Goal: Task Accomplishment & Management: Manage account settings

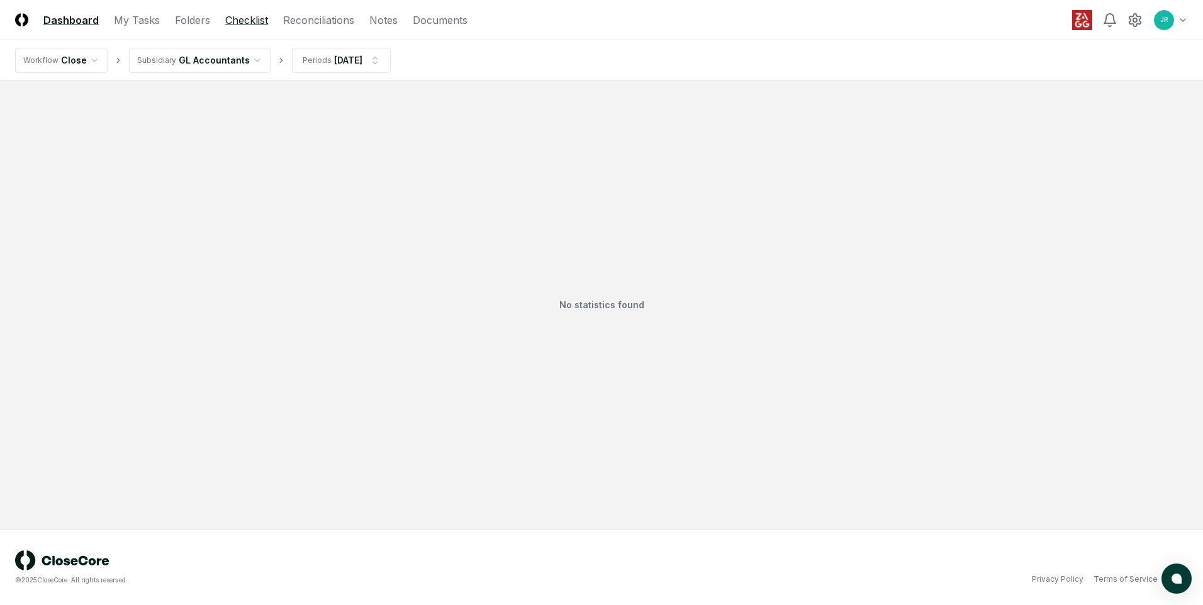
click at [243, 20] on link "Checklist" at bounding box center [246, 20] width 43 height 15
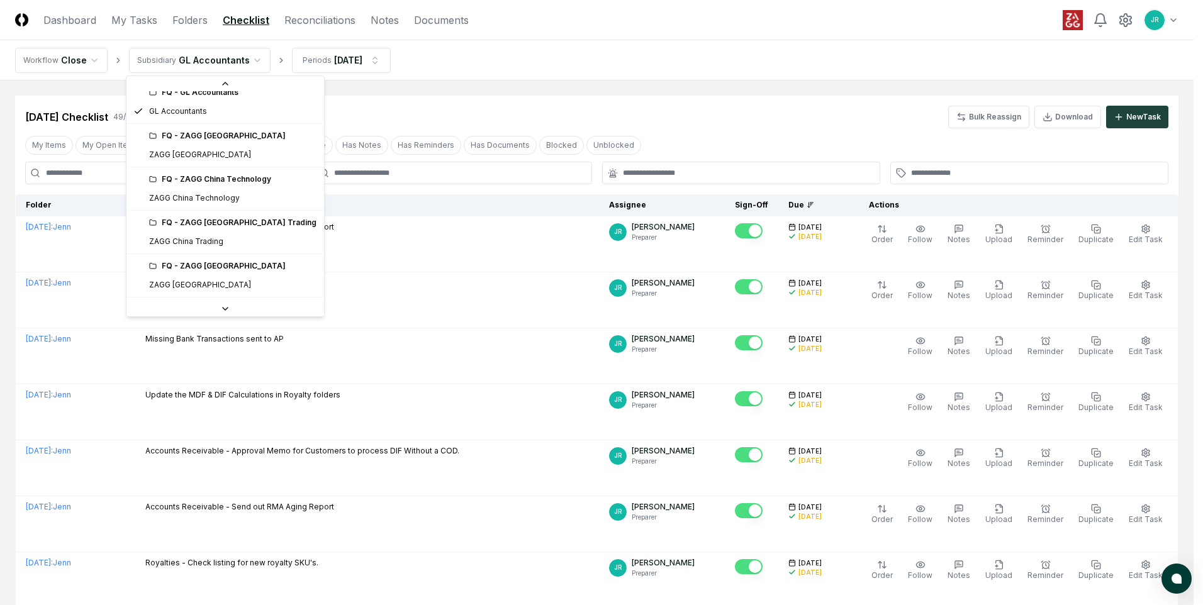
scroll to position [252, 0]
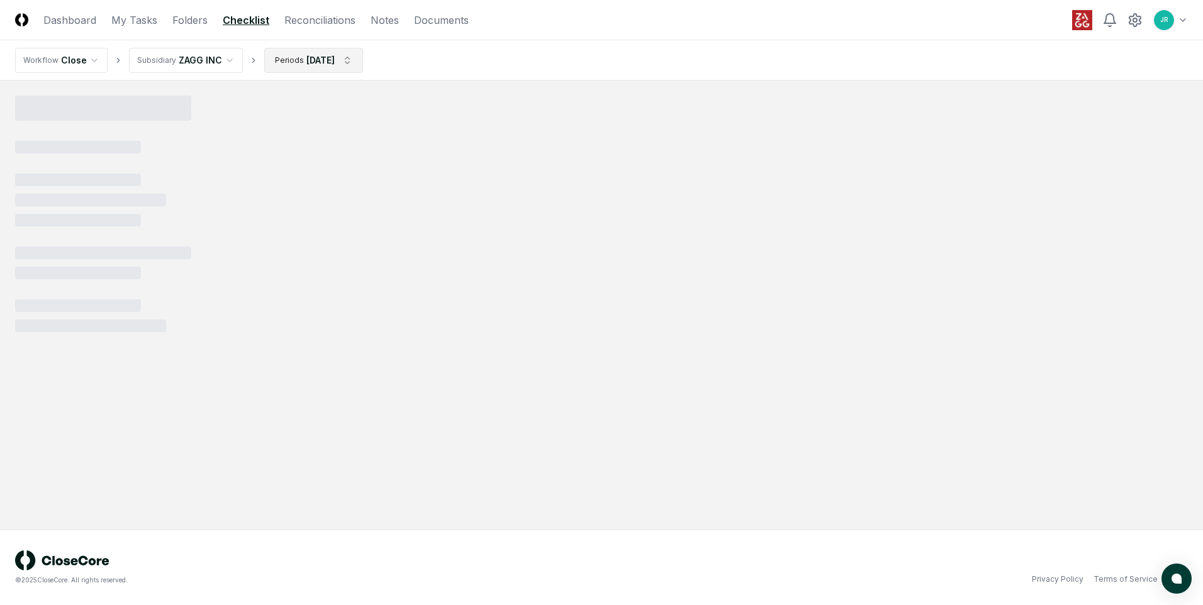
click at [355, 63] on html "CloseCore Dashboard My Tasks Folders Checklist Reconciliations Notes Documents …" at bounding box center [601, 302] width 1203 height 605
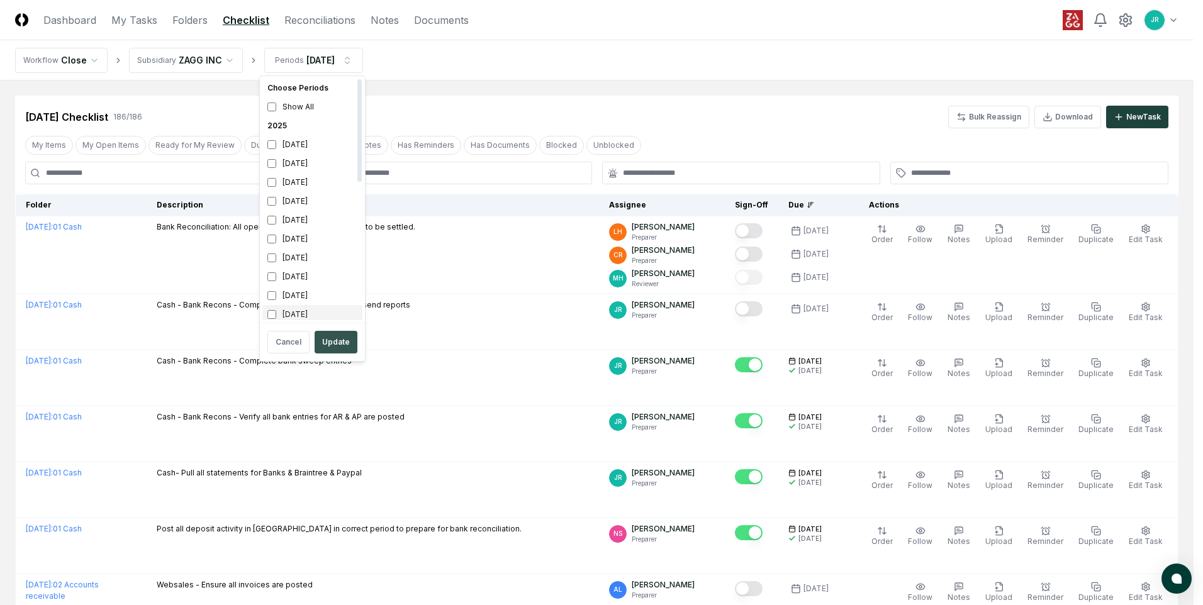
scroll to position [4, 0]
click at [335, 340] on button "Update" at bounding box center [336, 342] width 43 height 23
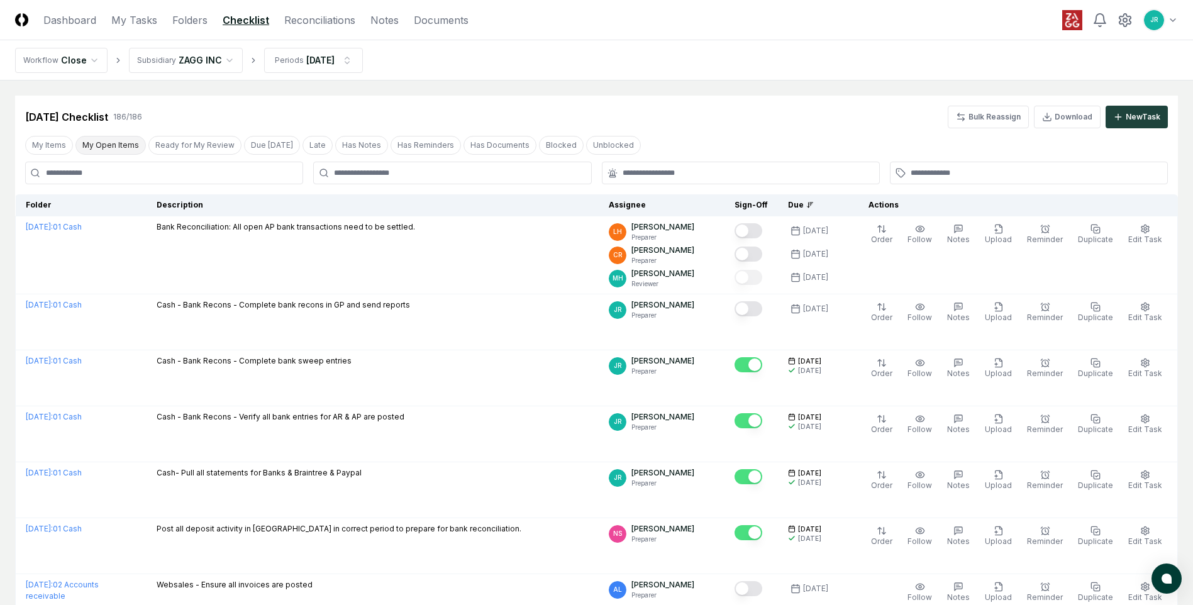
click at [127, 142] on button "My Open Items" at bounding box center [110, 145] width 70 height 19
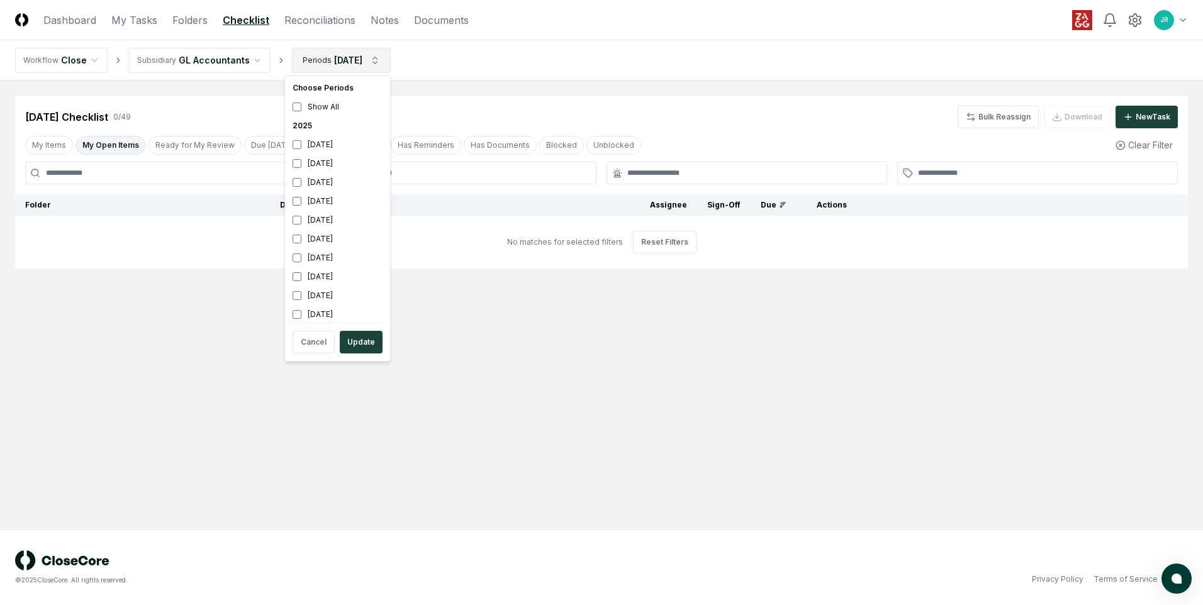
click at [372, 60] on html "CloseCore Dashboard My Tasks Folders Checklist Reconciliations Notes Documents …" at bounding box center [601, 302] width 1203 height 605
click at [330, 147] on div "[DATE]" at bounding box center [337, 144] width 100 height 19
click at [327, 169] on div "[DATE]" at bounding box center [337, 163] width 100 height 19
click at [367, 339] on button "Update" at bounding box center [361, 342] width 43 height 23
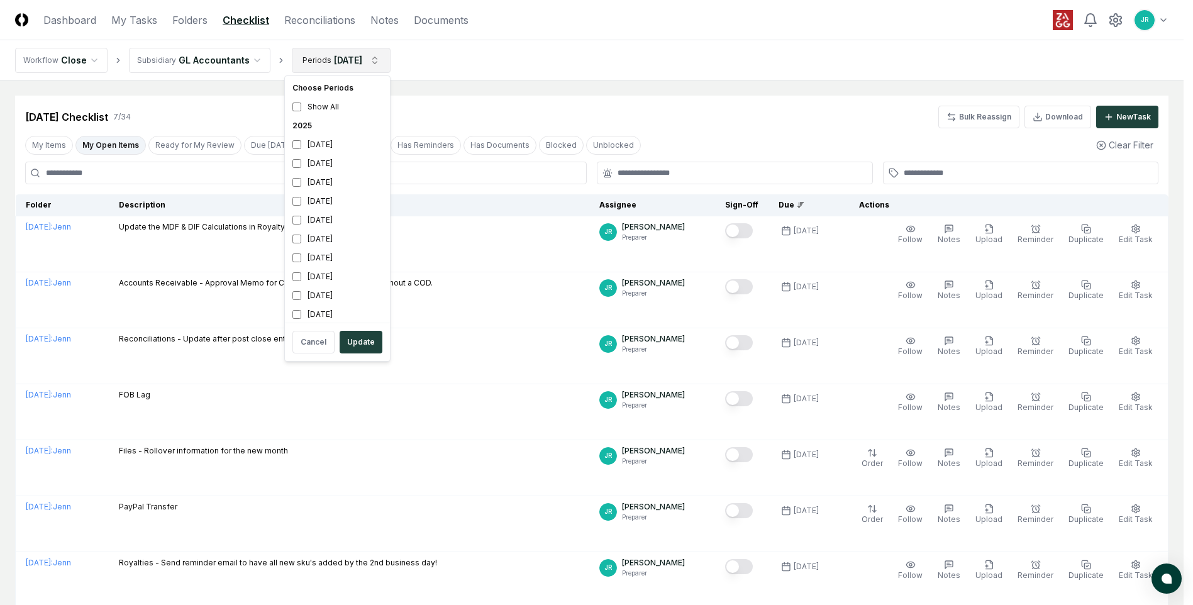
click at [367, 67] on html "CloseCore Dashboard My Tasks Folders Checklist Reconciliations Notes Documents …" at bounding box center [596, 349] width 1193 height 699
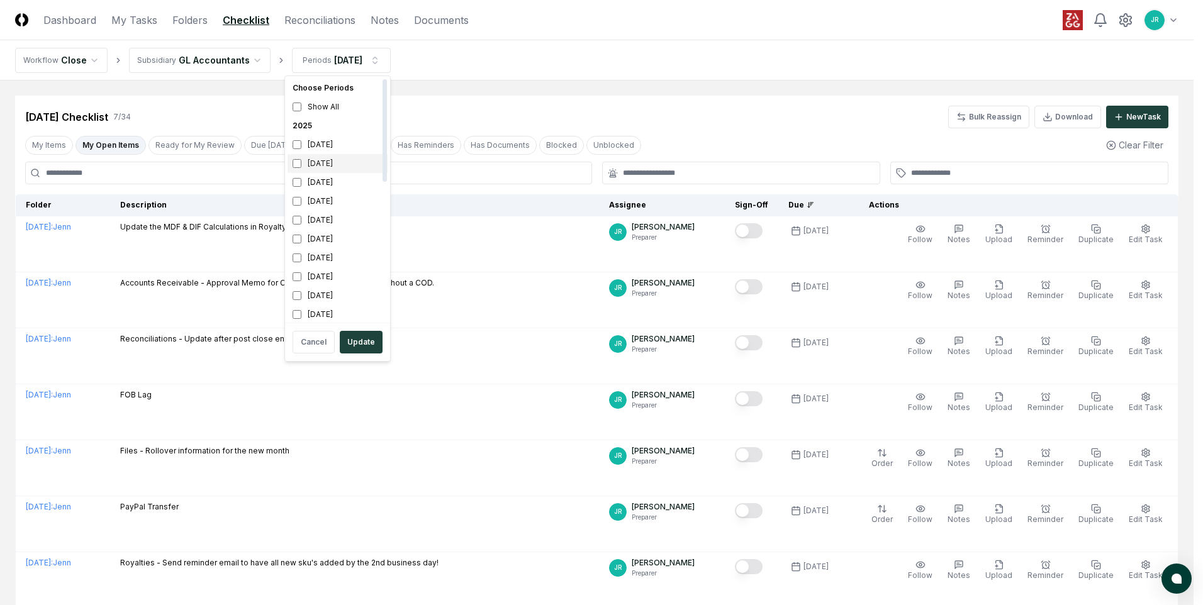
click at [338, 162] on div "[DATE]" at bounding box center [337, 163] width 100 height 19
click at [328, 143] on div "[DATE]" at bounding box center [337, 144] width 100 height 19
click at [358, 347] on button "Update" at bounding box center [361, 342] width 43 height 23
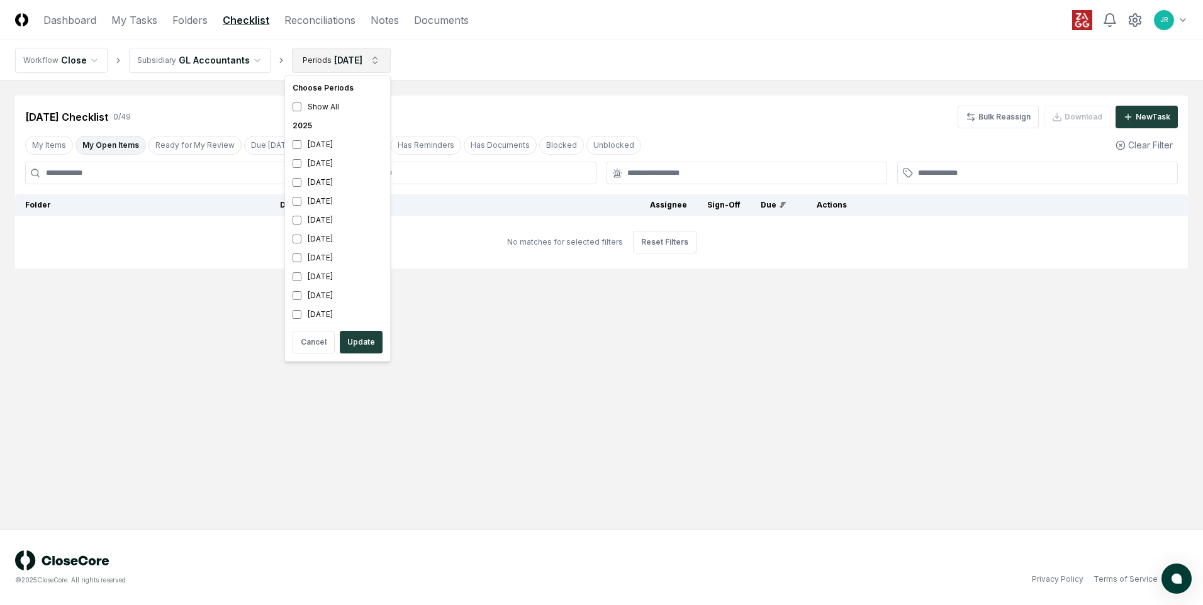
click at [318, 64] on html "CloseCore Dashboard My Tasks Folders Checklist Reconciliations Notes Documents …" at bounding box center [601, 302] width 1203 height 605
click at [321, 142] on div "[DATE]" at bounding box center [337, 144] width 100 height 19
click at [320, 160] on div "[DATE]" at bounding box center [337, 163] width 100 height 19
click at [362, 347] on button "Update" at bounding box center [361, 342] width 43 height 23
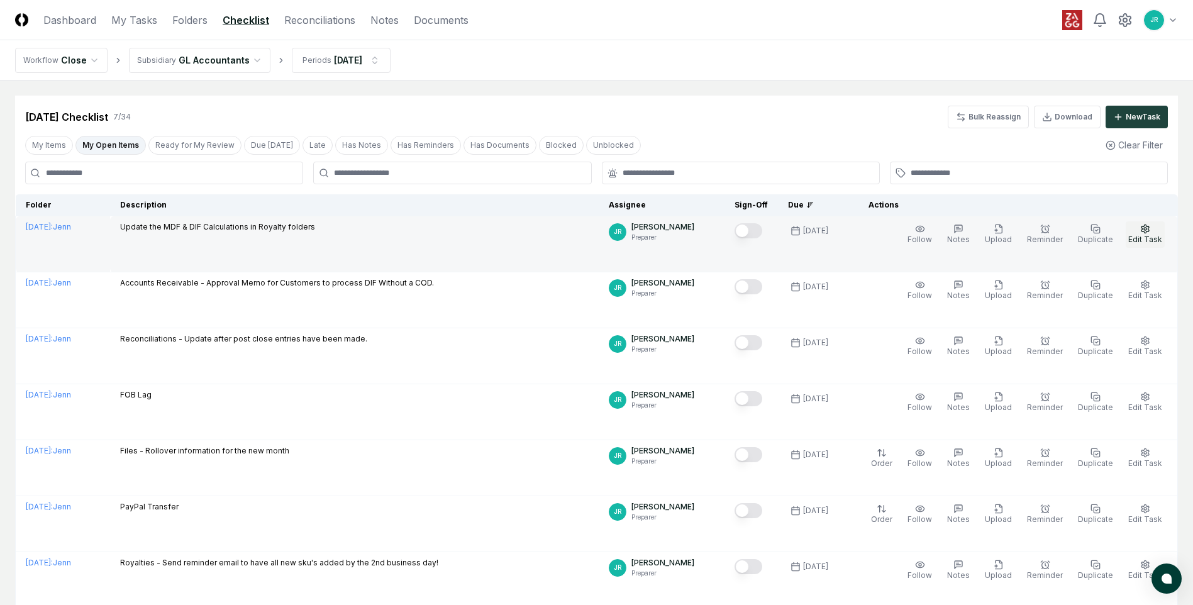
click at [1144, 231] on icon "button" at bounding box center [1145, 229] width 10 height 10
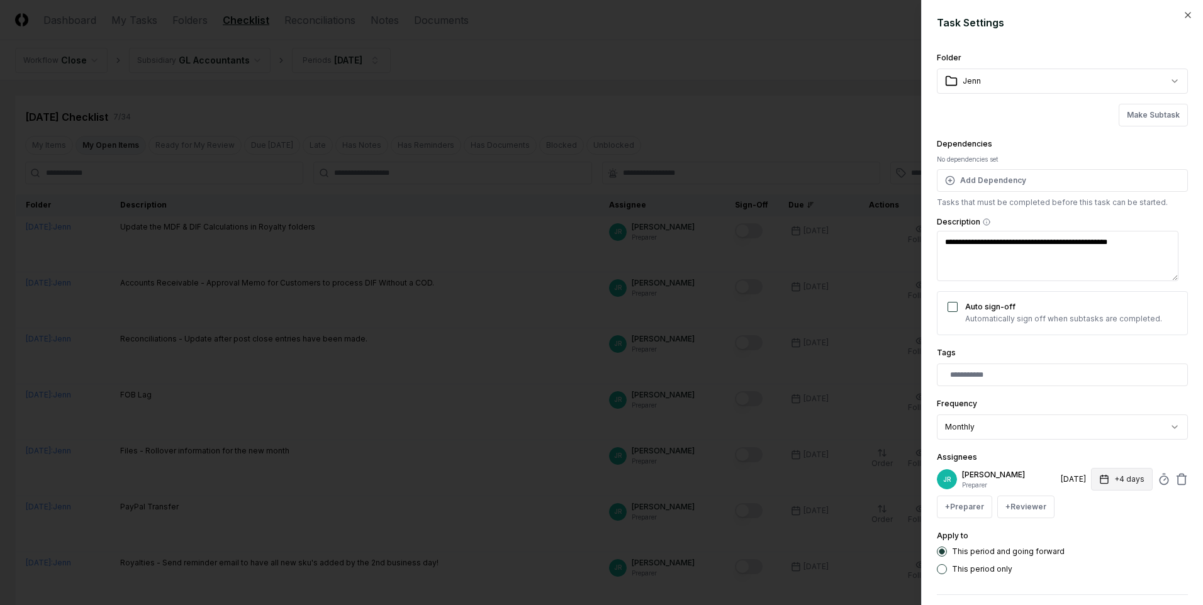
click at [1108, 484] on button "+4 days" at bounding box center [1122, 479] width 62 height 23
click at [1156, 530] on body "CloseCore Dashboard My Tasks Folders Checklist Reconciliations Notes Documents …" at bounding box center [596, 349] width 1193 height 699
select select "****"
type input "*"
click at [1159, 530] on body "CloseCore Dashboard My Tasks Folders Checklist Reconciliations Notes Documents …" at bounding box center [596, 349] width 1193 height 699
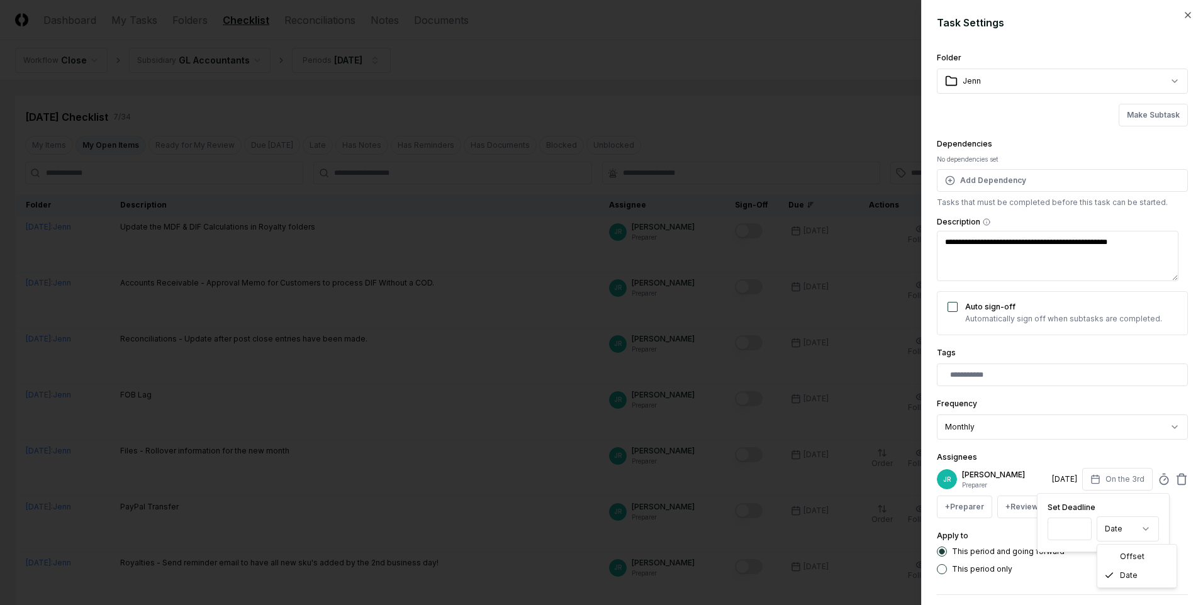
select select "******"
type input "*"
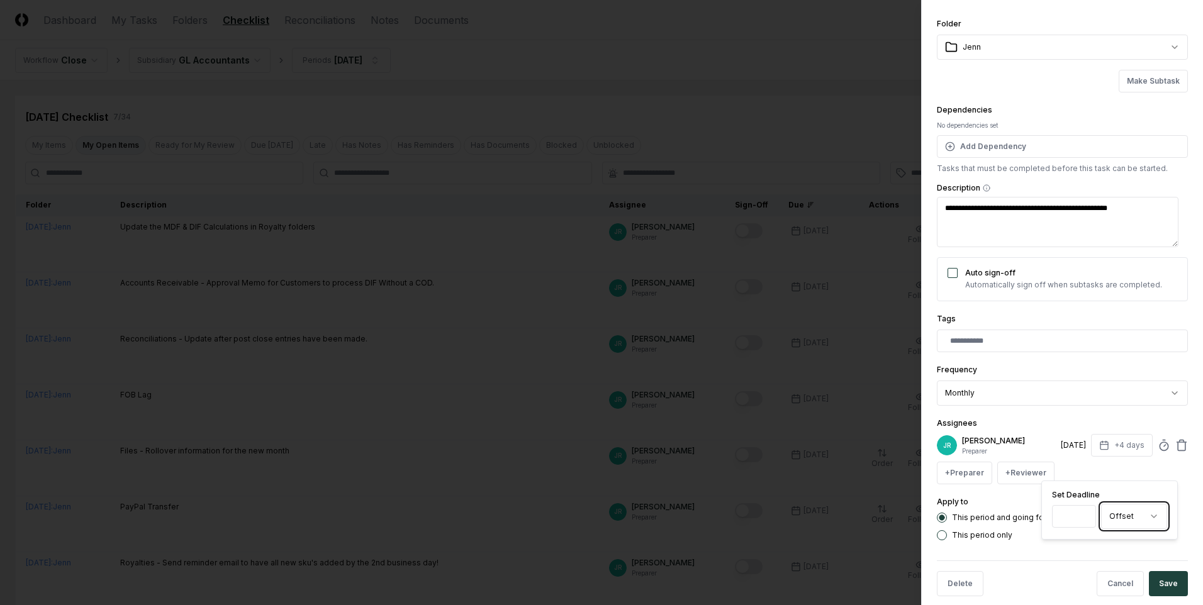
scroll to position [50, 0]
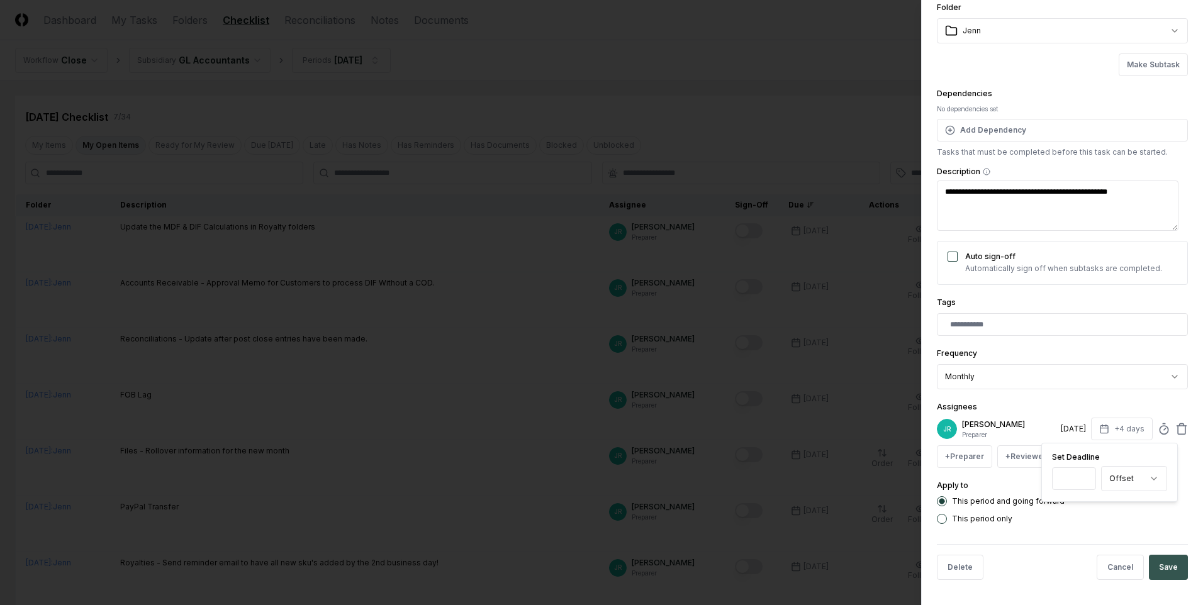
click at [1163, 566] on button "Save" at bounding box center [1168, 567] width 39 height 25
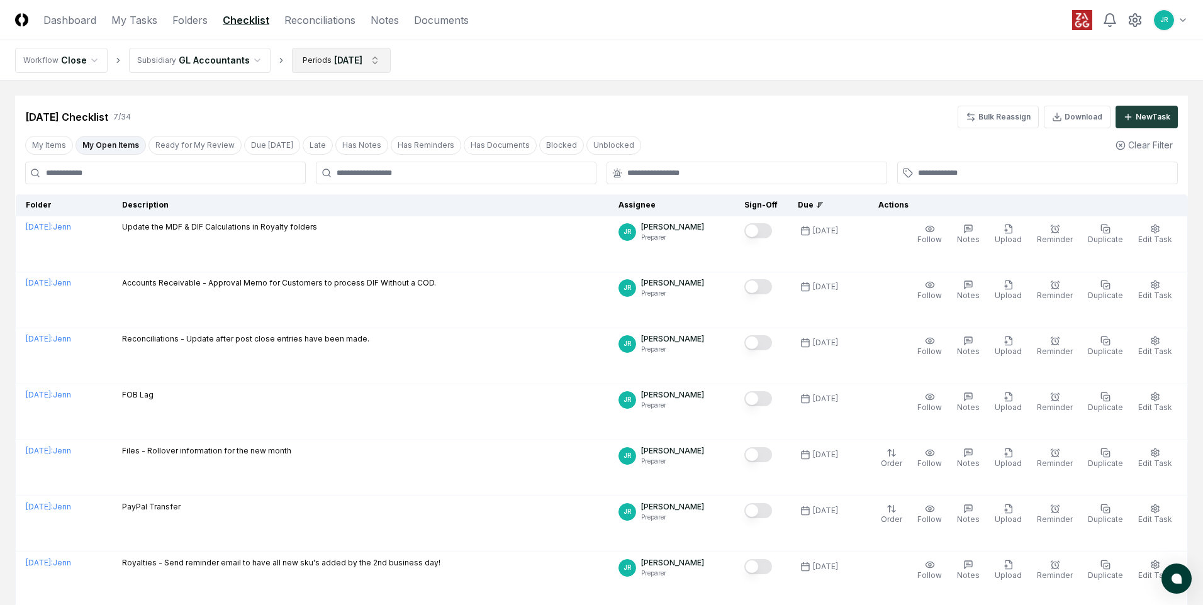
click at [359, 64] on html "CloseCore Dashboard My Tasks Folders Checklist Reconciliations Notes Documents …" at bounding box center [601, 349] width 1203 height 699
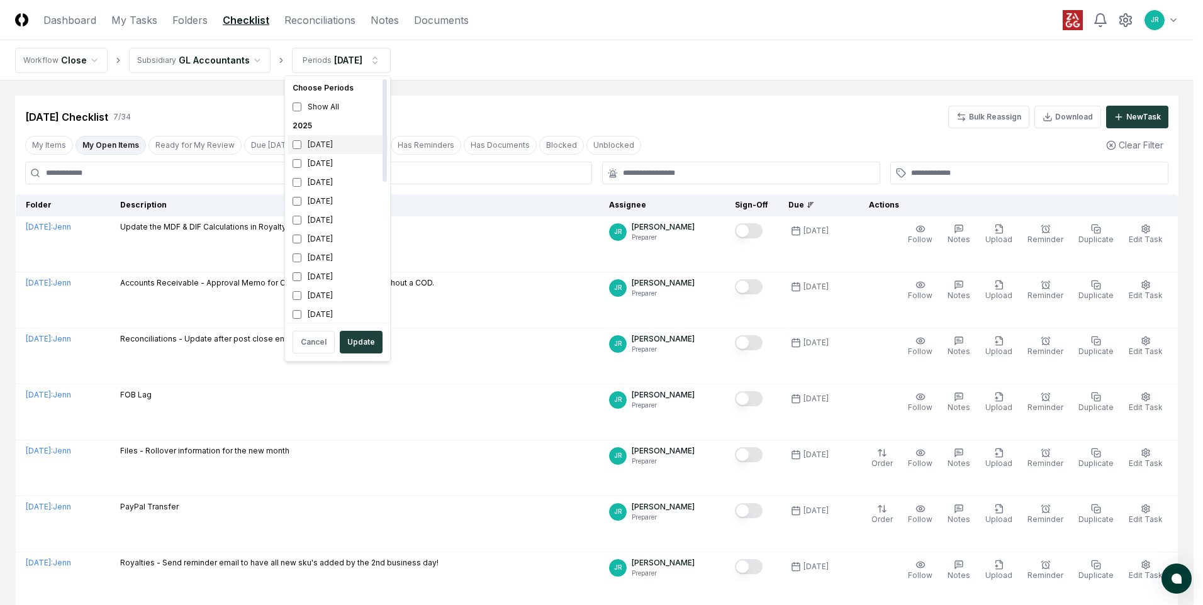
click at [335, 148] on div "[DATE]" at bounding box center [337, 144] width 100 height 19
click at [336, 165] on div "[DATE]" at bounding box center [337, 163] width 100 height 19
click at [353, 342] on button "Update" at bounding box center [361, 342] width 43 height 23
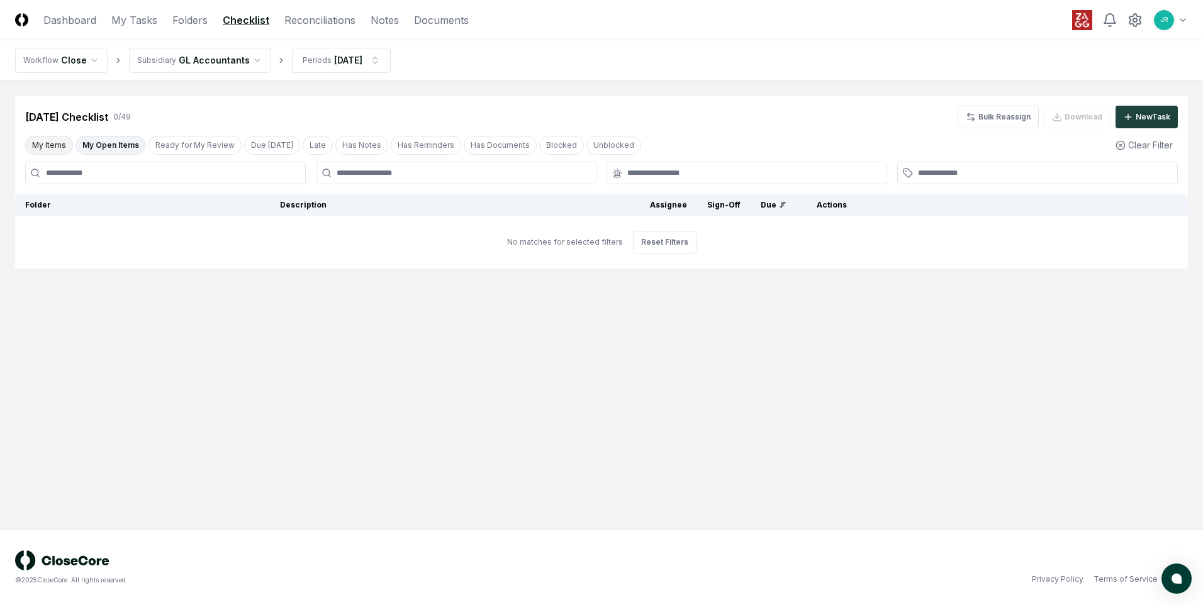
click at [36, 153] on button "My Items" at bounding box center [49, 145] width 48 height 19
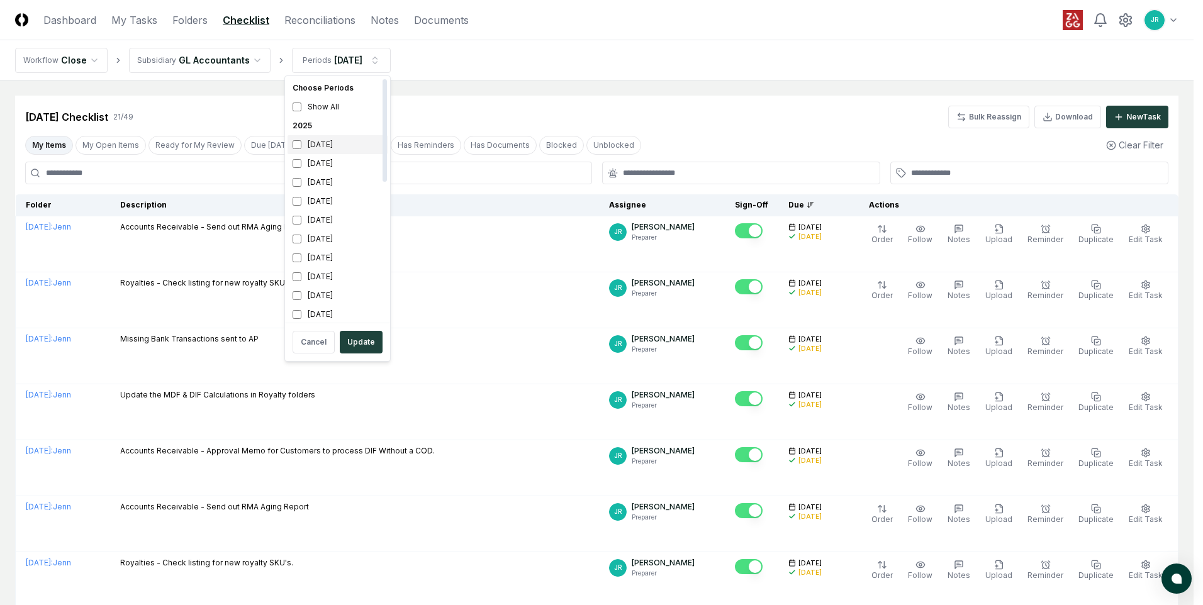
click at [332, 150] on div "[DATE]" at bounding box center [337, 144] width 100 height 19
click at [335, 164] on div "[DATE]" at bounding box center [337, 163] width 100 height 19
click at [365, 347] on button "Update" at bounding box center [361, 342] width 43 height 23
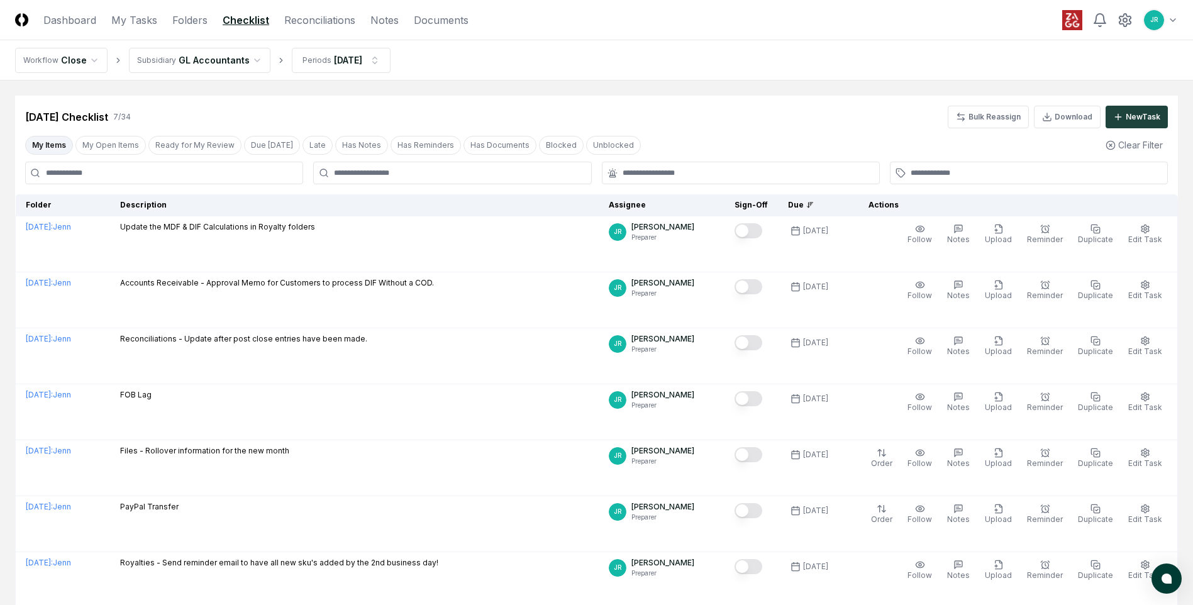
click at [87, 62] on html "CloseCore Dashboard My Tasks Folders Checklist Reconciliations Notes Documents …" at bounding box center [596, 349] width 1193 height 699
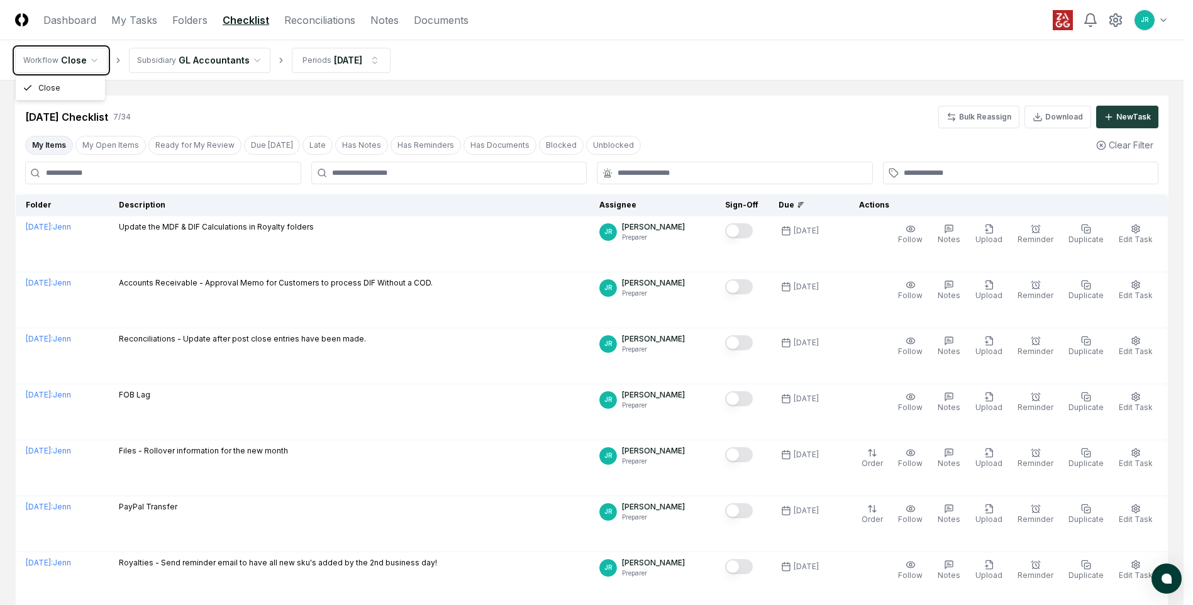
click at [87, 62] on html "CloseCore Dashboard My Tasks Folders Checklist Reconciliations Notes Documents …" at bounding box center [596, 349] width 1193 height 699
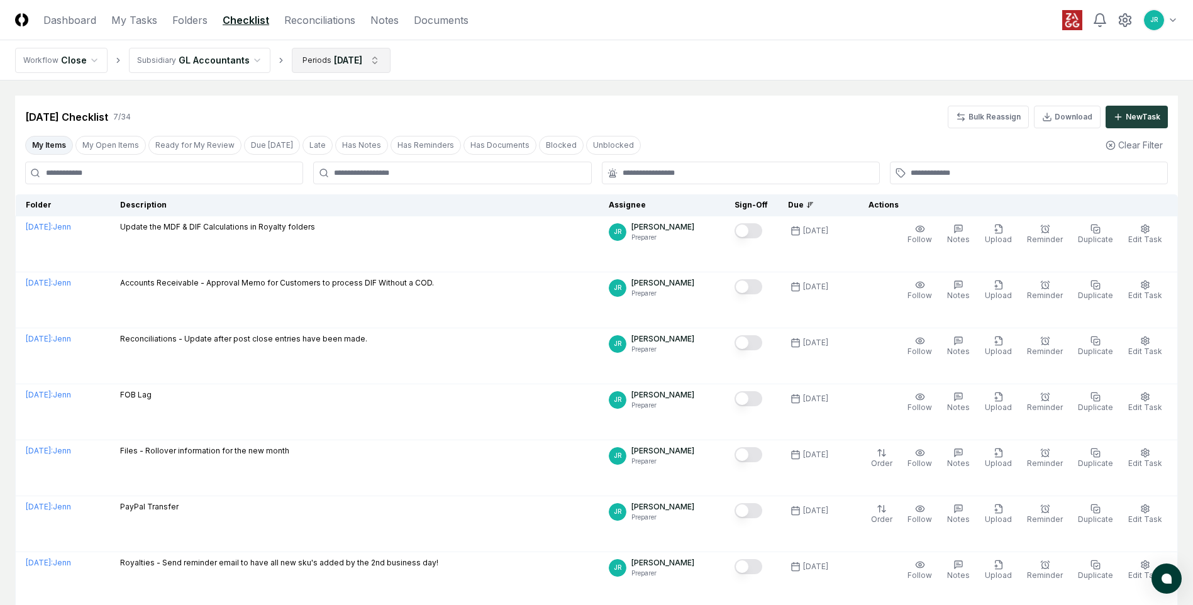
click at [369, 64] on html "CloseCore Dashboard My Tasks Folders Checklist Reconciliations Notes Documents …" at bounding box center [596, 349] width 1193 height 699
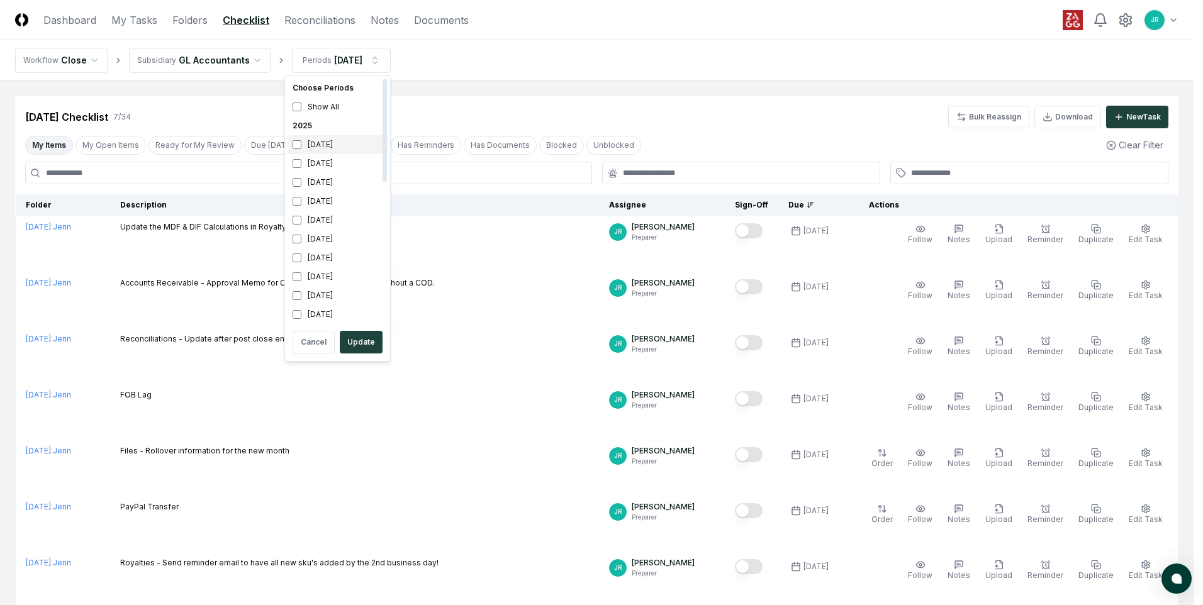
click at [327, 150] on div "[DATE]" at bounding box center [337, 144] width 100 height 19
click at [327, 167] on div "[DATE]" at bounding box center [337, 163] width 100 height 19
click at [359, 336] on button "Update" at bounding box center [361, 342] width 43 height 23
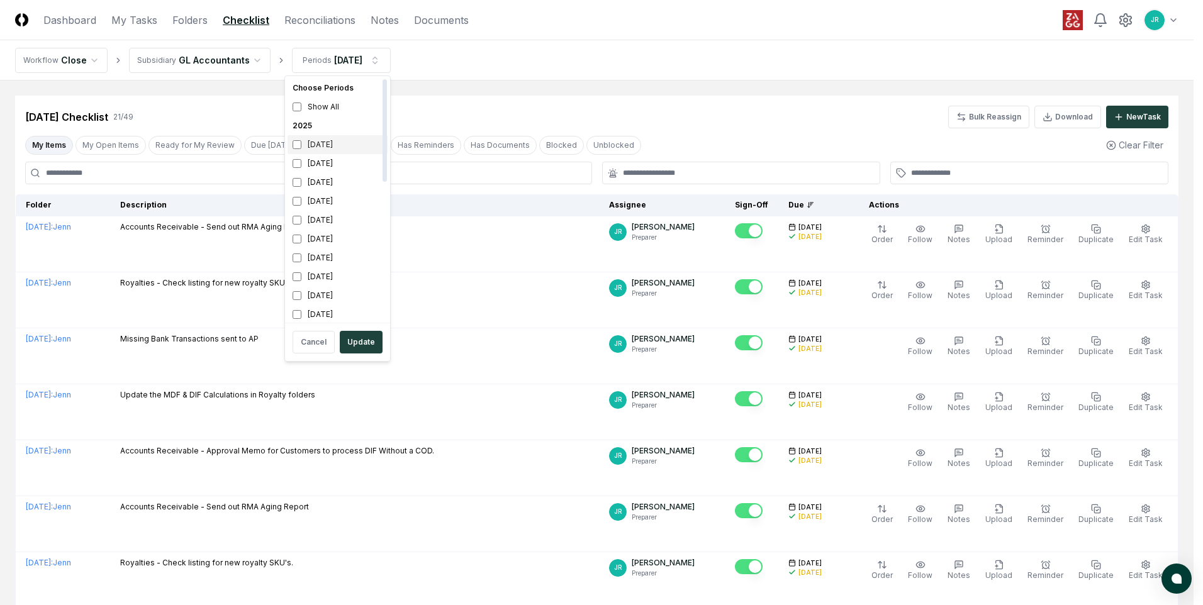
click at [321, 143] on div "[DATE]" at bounding box center [337, 144] width 100 height 19
click at [332, 170] on div "[DATE]" at bounding box center [337, 163] width 100 height 19
click at [359, 345] on button "Update" at bounding box center [361, 342] width 43 height 23
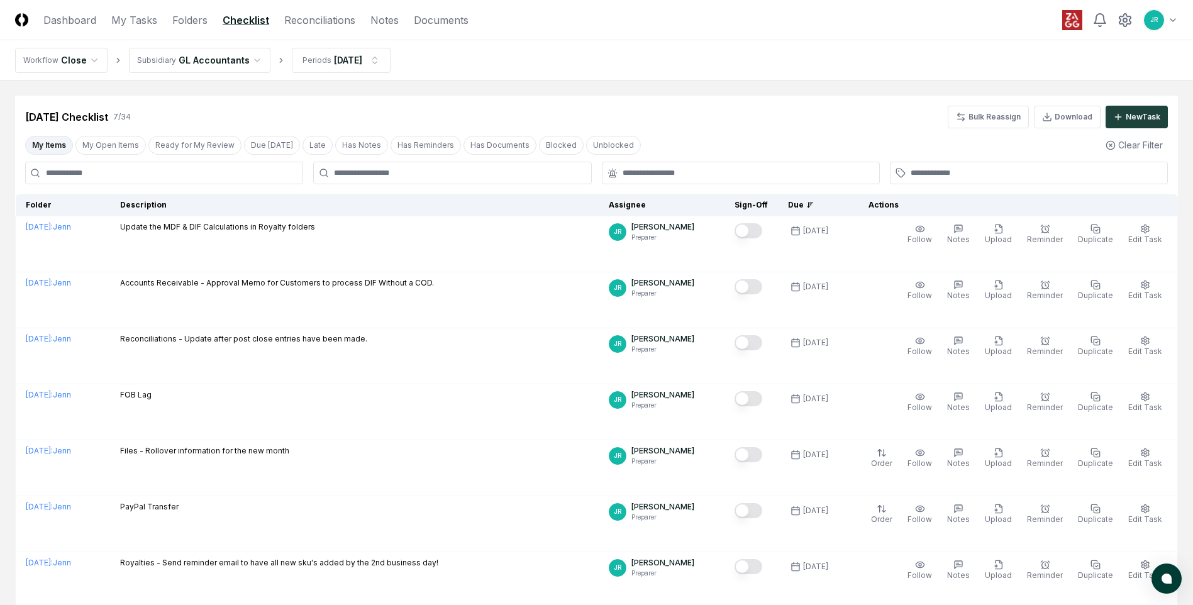
click at [247, 59] on html "CloseCore Dashboard My Tasks Folders Checklist Reconciliations Notes Documents …" at bounding box center [596, 349] width 1193 height 699
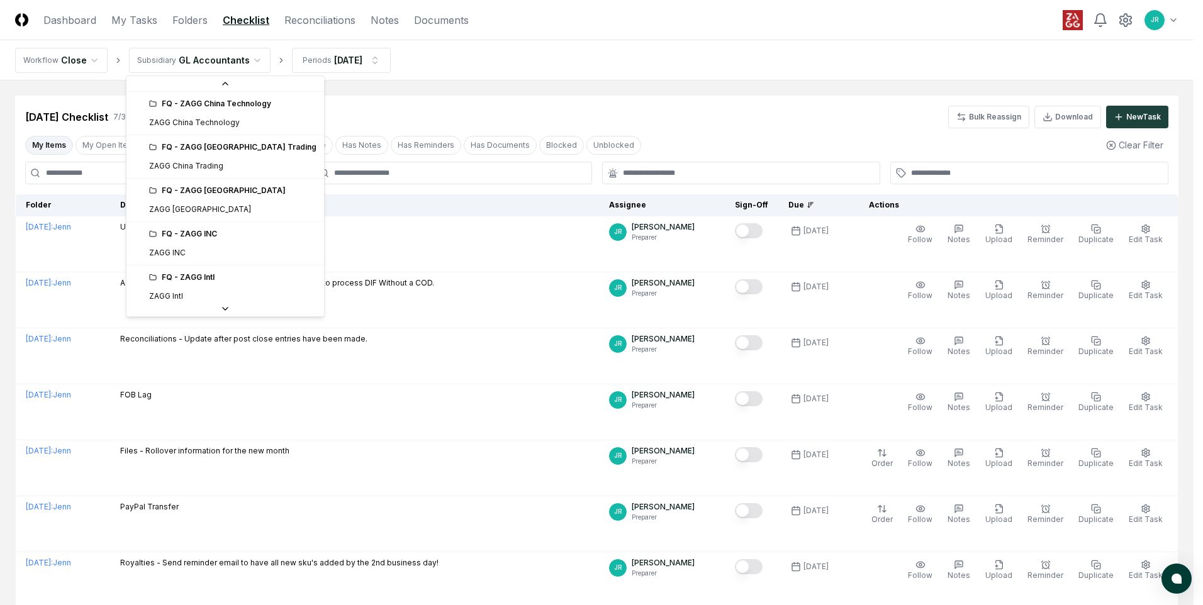
scroll to position [252, 0]
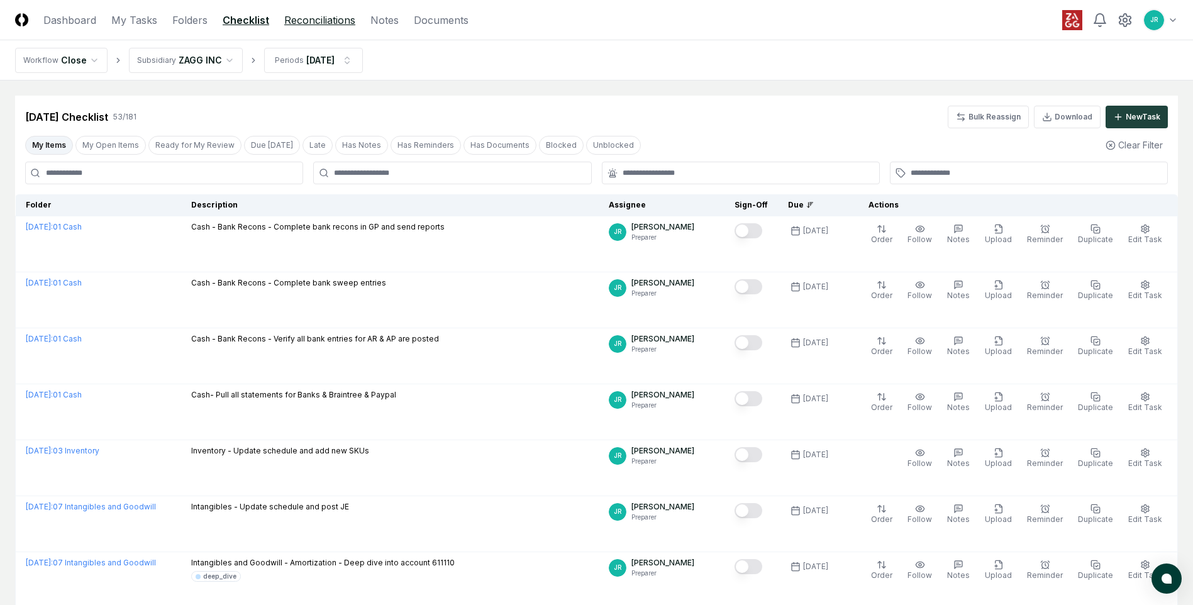
click at [303, 21] on link "Reconciliations" at bounding box center [319, 20] width 71 height 15
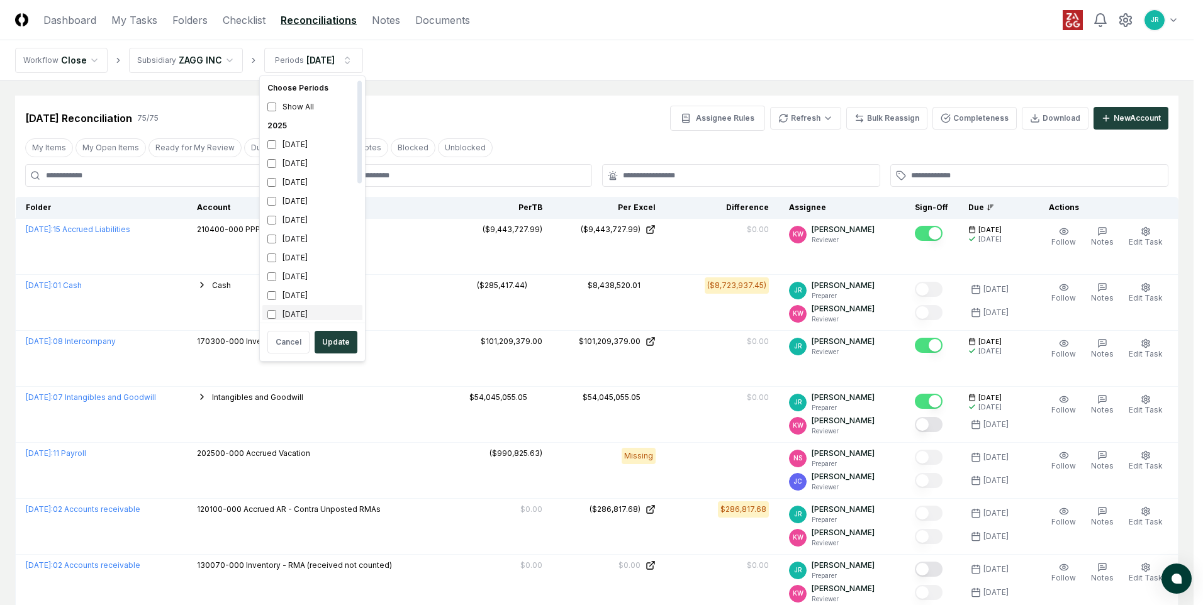
scroll to position [4, 0]
click at [338, 338] on button "Update" at bounding box center [336, 342] width 43 height 23
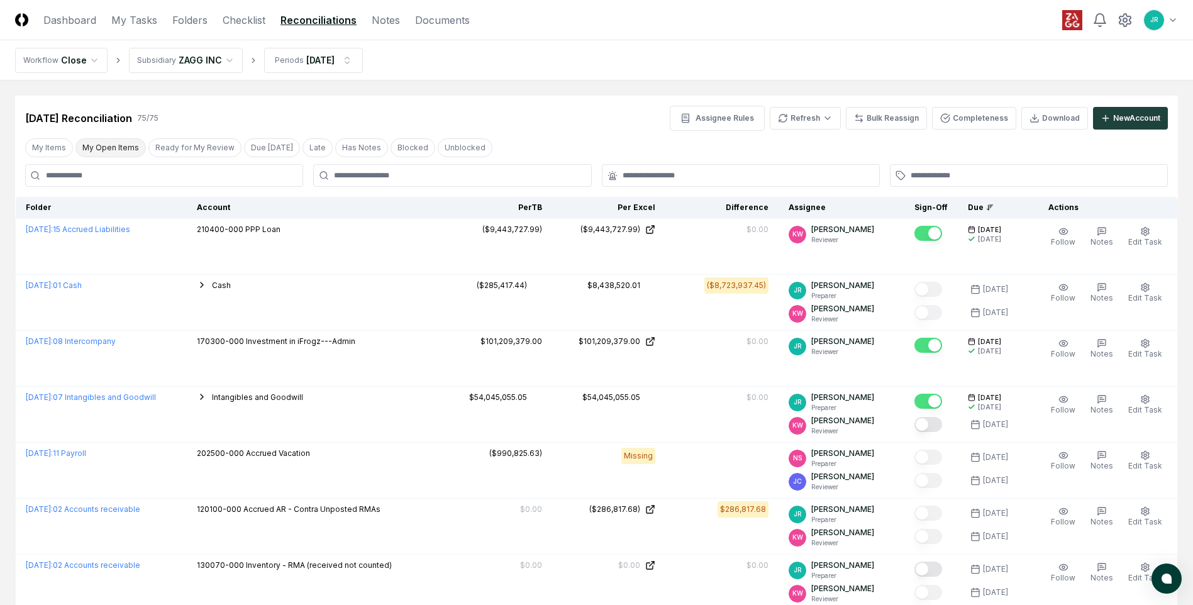
click at [106, 150] on button "My Open Items" at bounding box center [110, 147] width 70 height 19
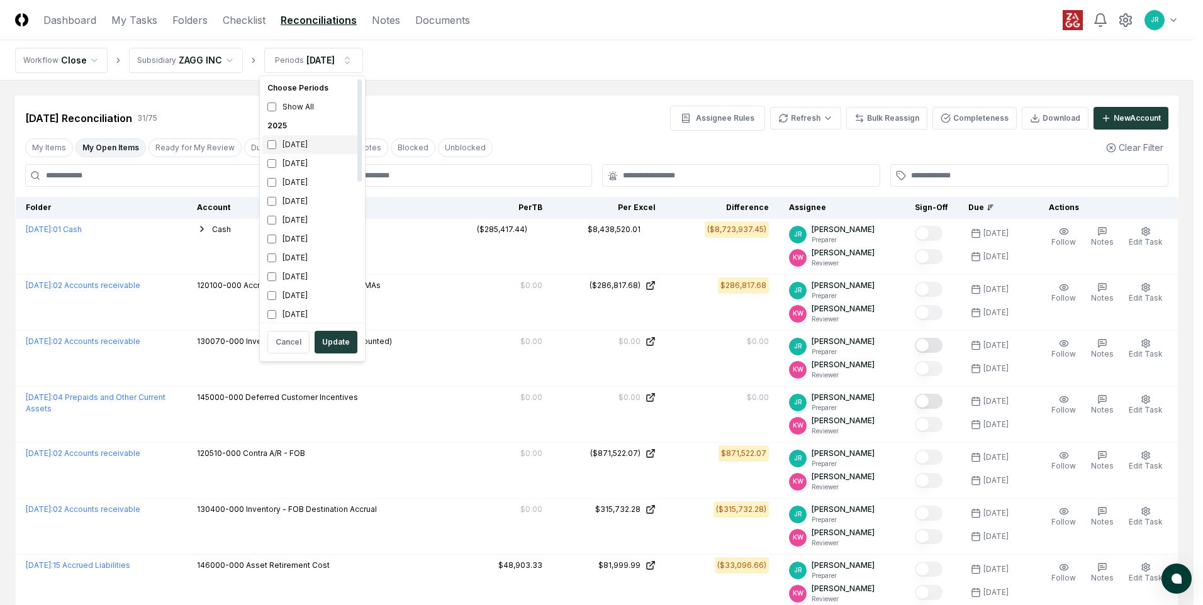
click at [304, 143] on div "[DATE]" at bounding box center [312, 144] width 100 height 19
click at [299, 164] on div "[DATE]" at bounding box center [312, 163] width 100 height 19
click at [345, 337] on button "Update" at bounding box center [336, 342] width 43 height 23
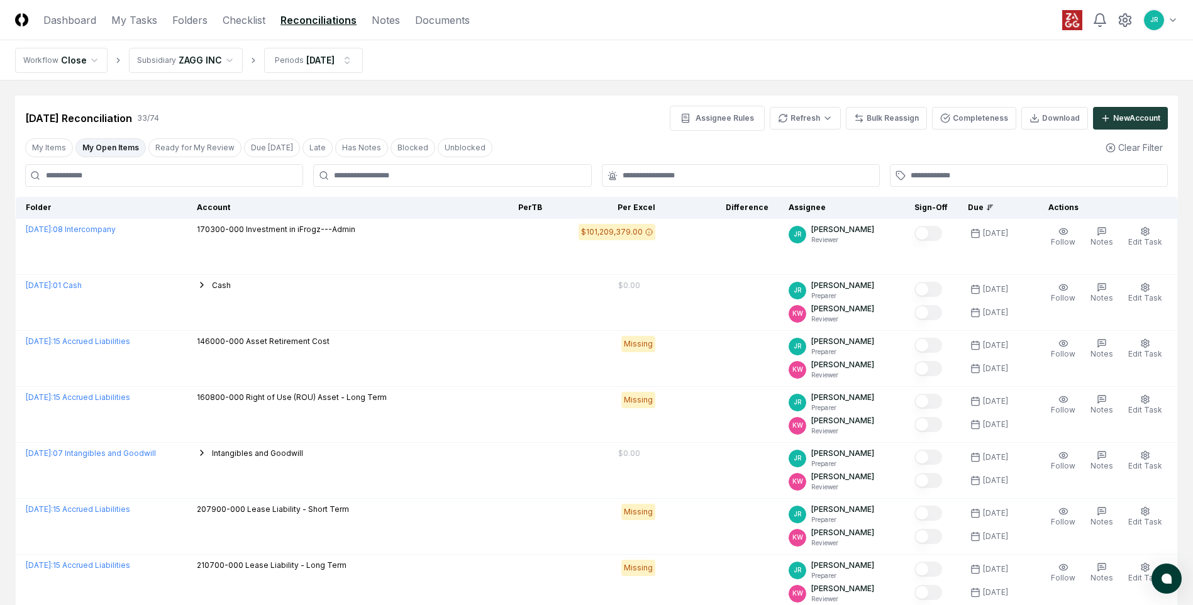
click at [104, 147] on button "My Open Items" at bounding box center [110, 147] width 70 height 19
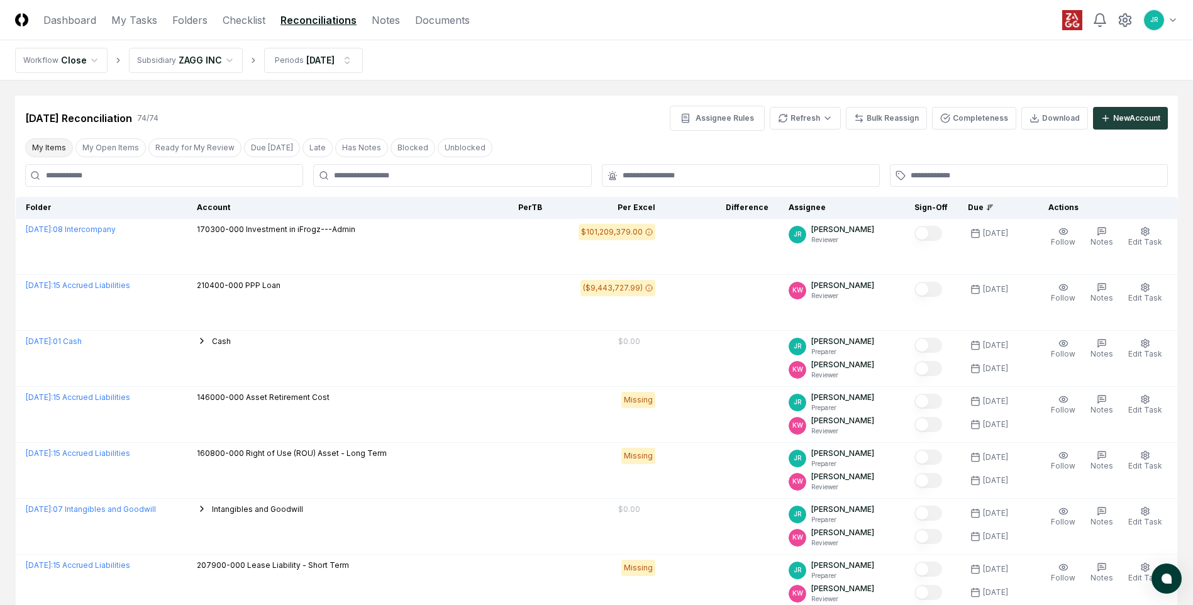
click at [59, 152] on button "My Items" at bounding box center [49, 147] width 48 height 19
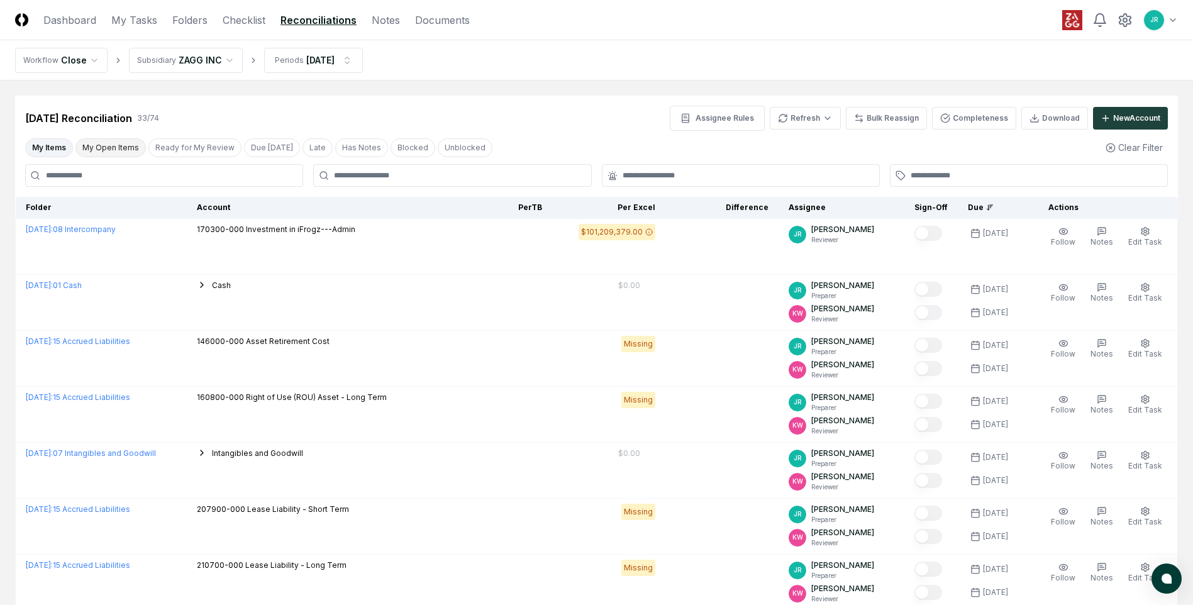
click at [99, 151] on button "My Open Items" at bounding box center [110, 147] width 70 height 19
click at [109, 150] on button "My Open Items" at bounding box center [110, 147] width 70 height 19
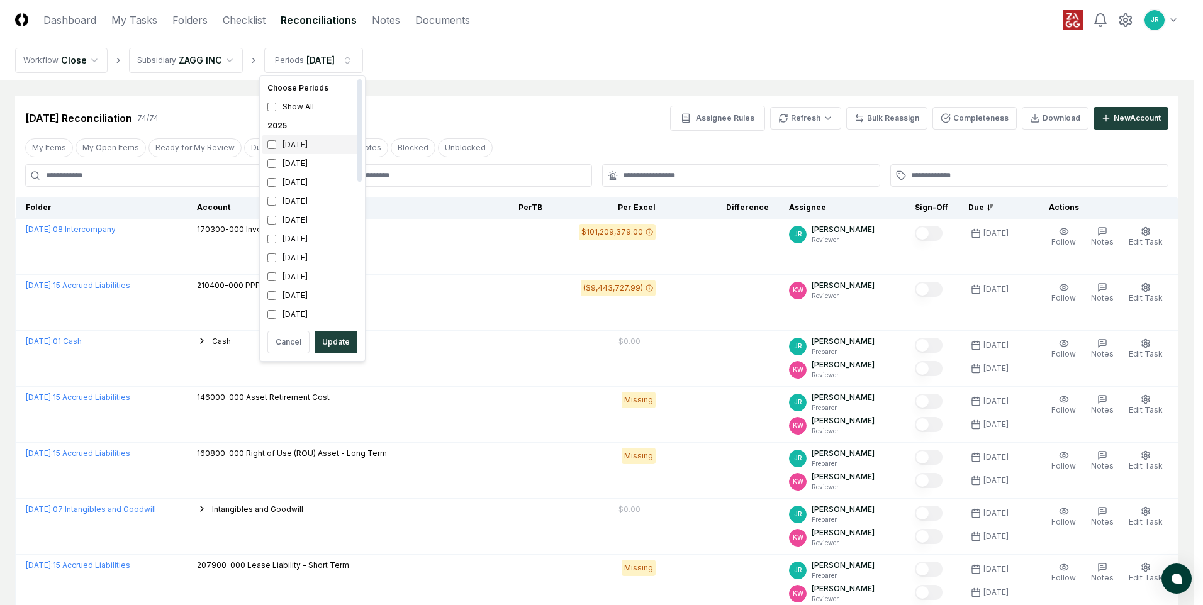
click at [291, 147] on div "[DATE]" at bounding box center [312, 144] width 100 height 19
click at [292, 162] on div "[DATE]" at bounding box center [312, 163] width 100 height 19
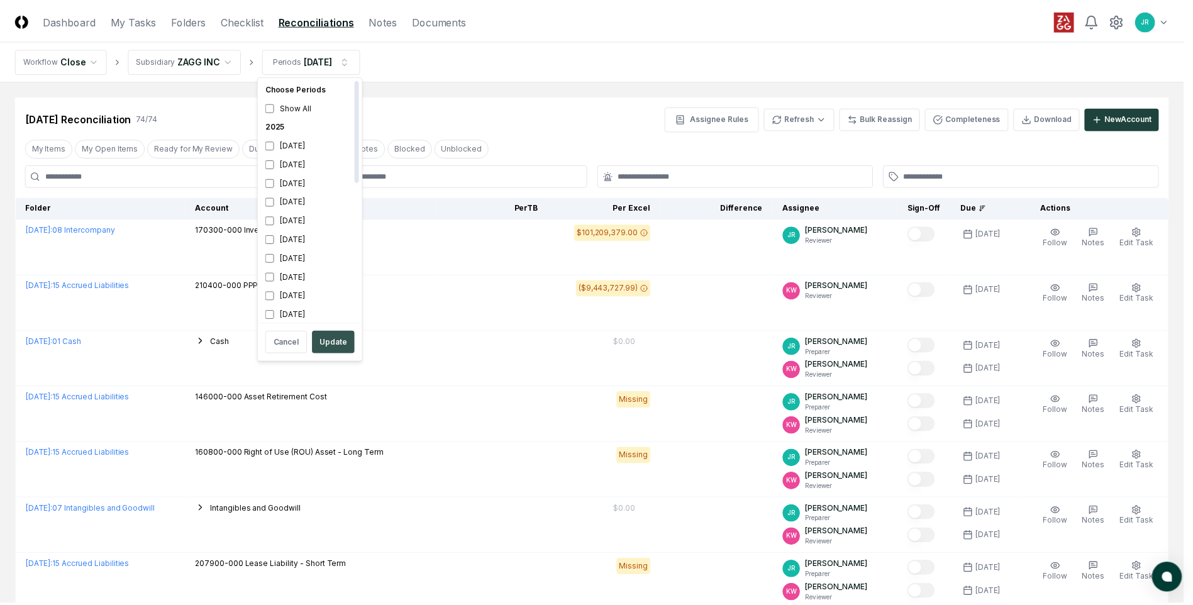
scroll to position [4, 0]
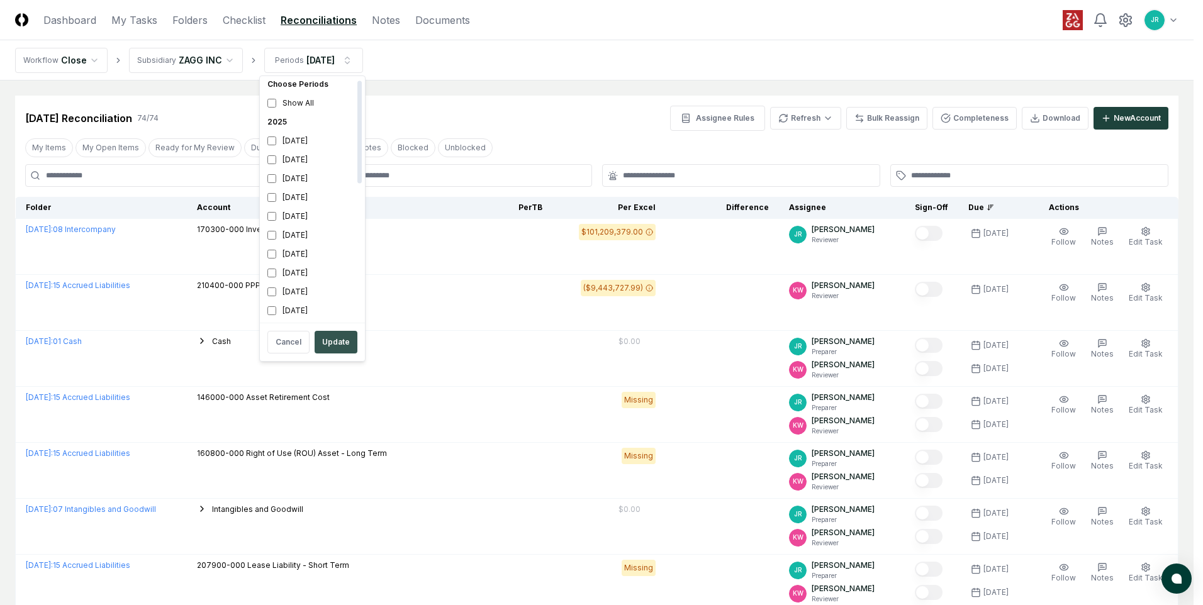
click at [342, 346] on button "Update" at bounding box center [336, 342] width 43 height 23
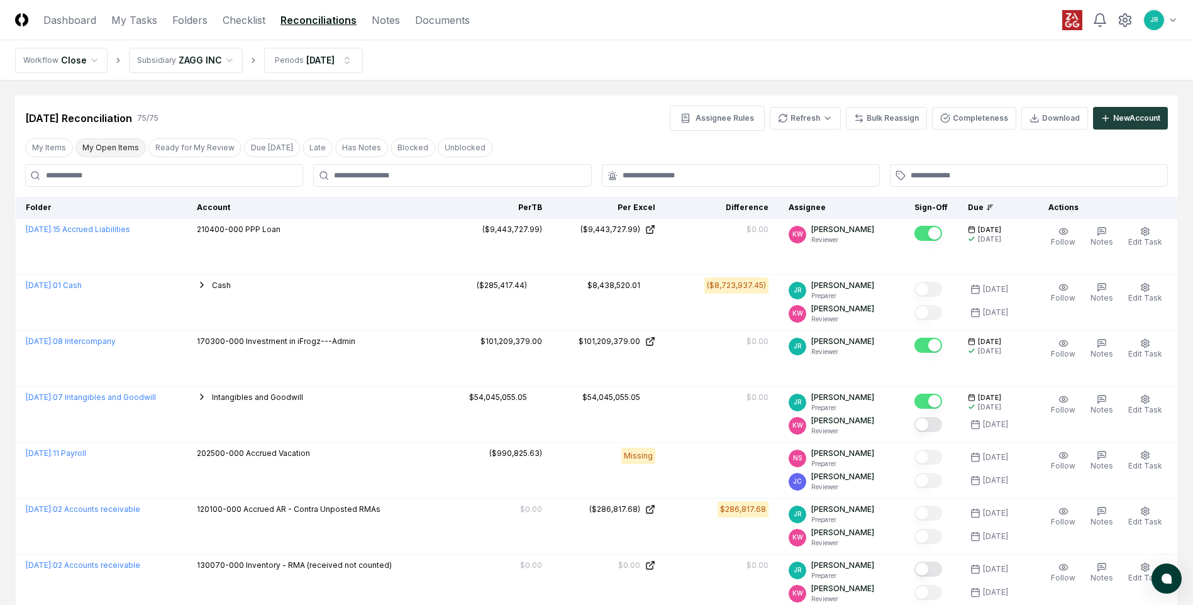
click at [111, 149] on button "My Open Items" at bounding box center [110, 147] width 70 height 19
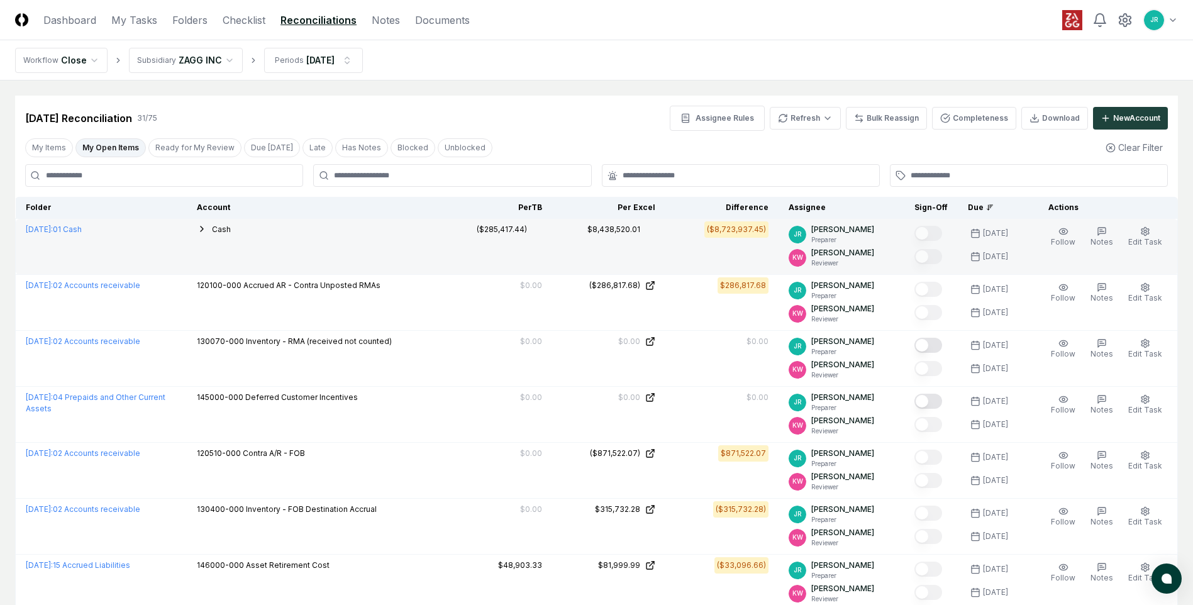
click at [203, 231] on icon "button" at bounding box center [202, 228] width 3 height 5
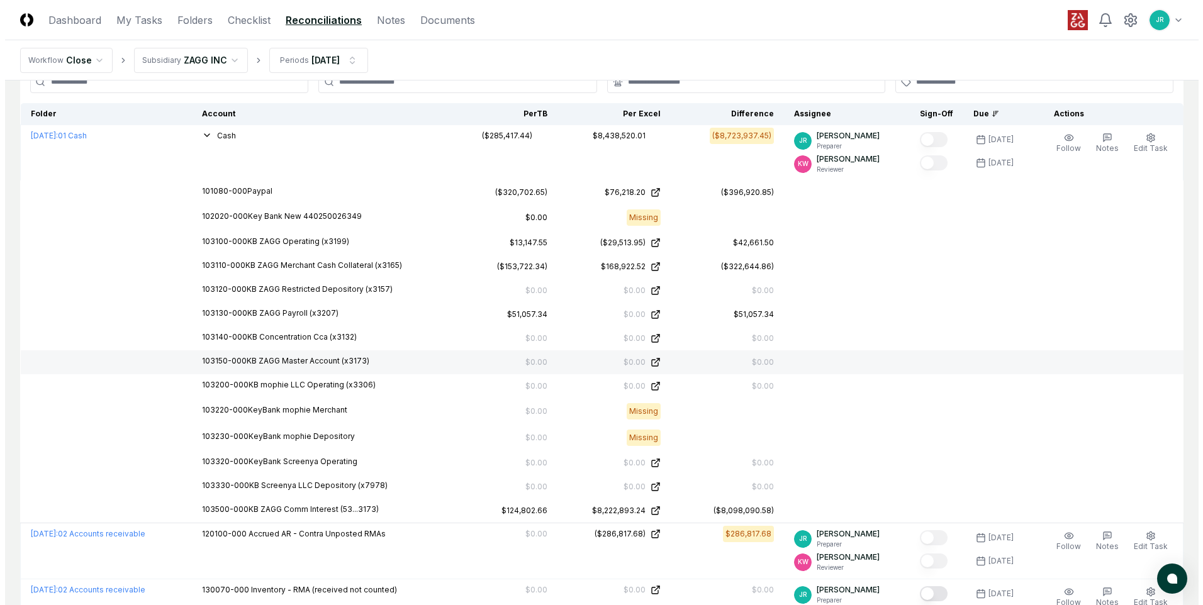
scroll to position [63, 0]
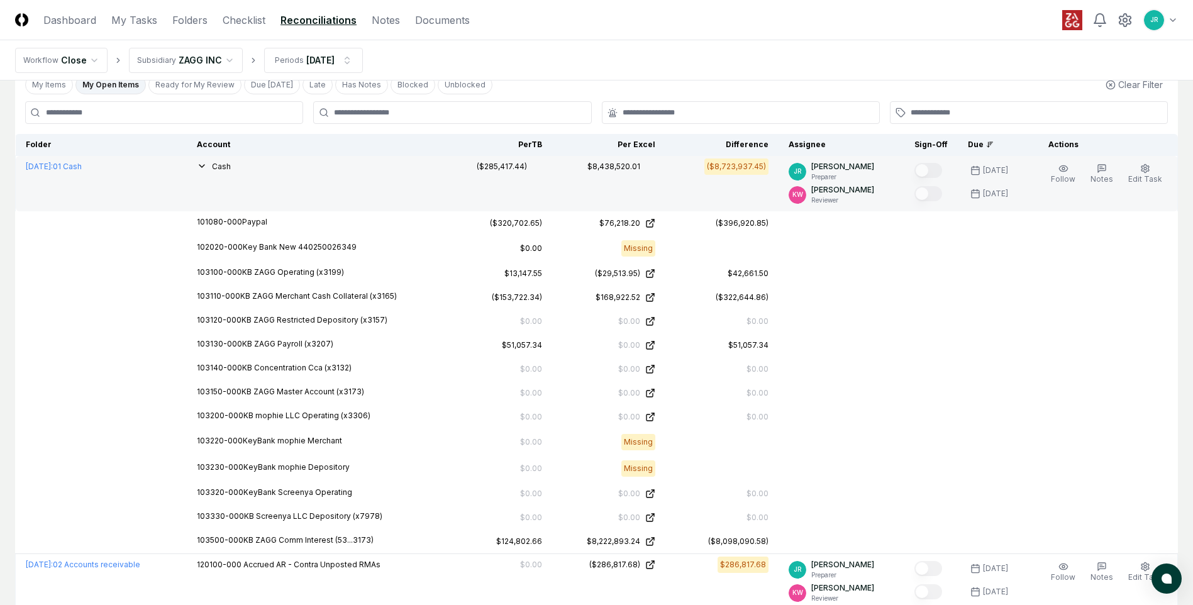
click at [207, 168] on icon "button" at bounding box center [202, 166] width 10 height 10
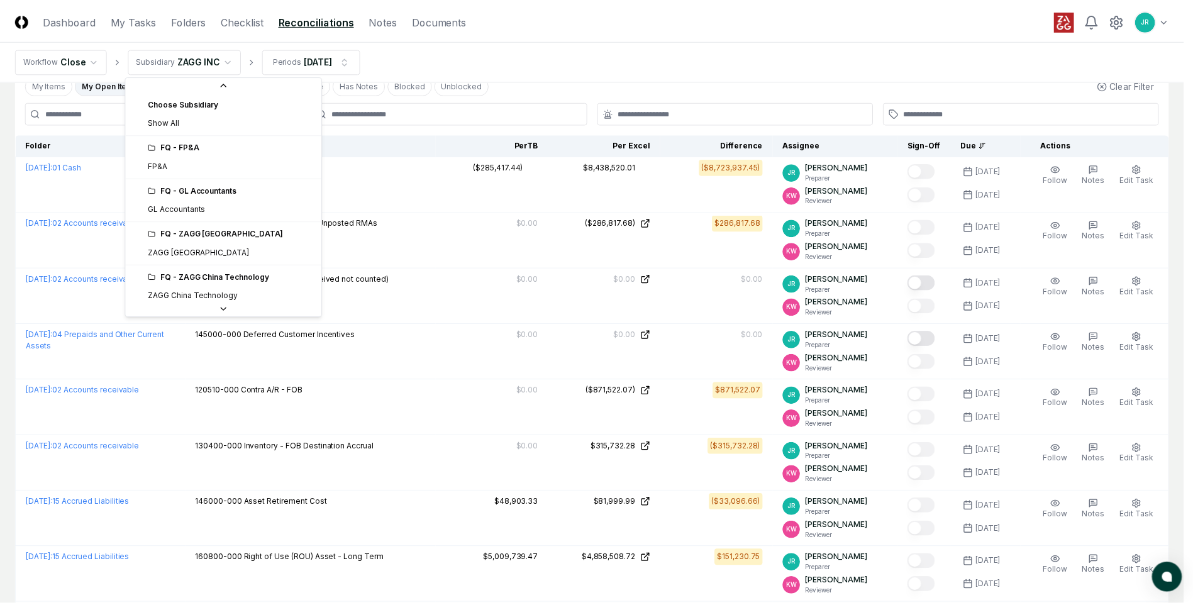
scroll to position [134, 0]
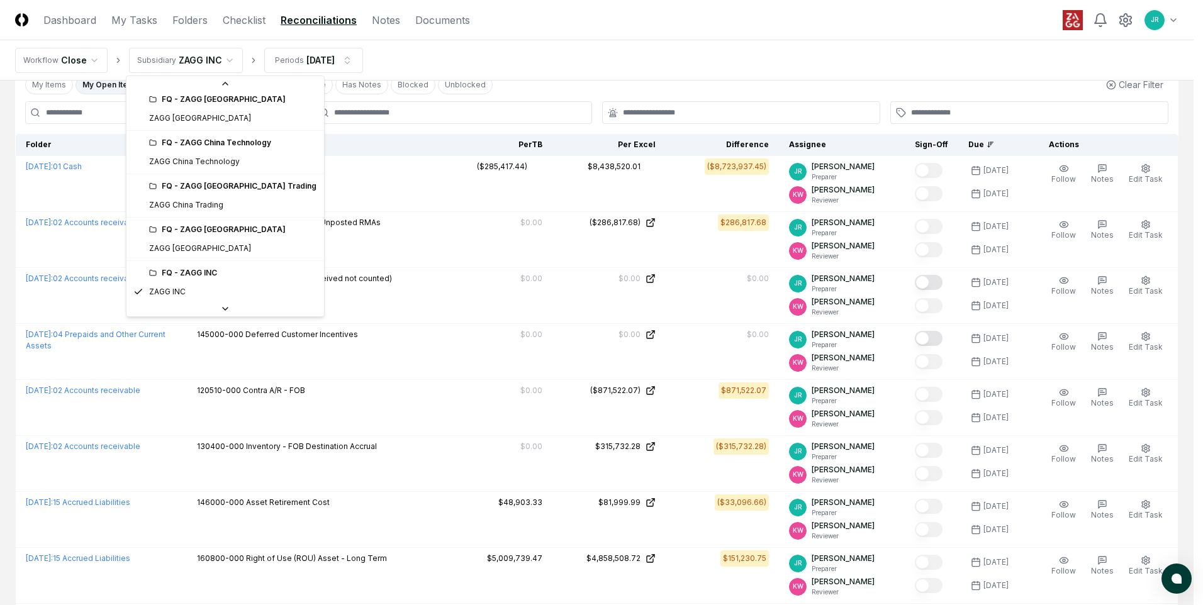
click at [196, 235] on div "FQ - ZAGG [GEOGRAPHIC_DATA]" at bounding box center [225, 229] width 192 height 19
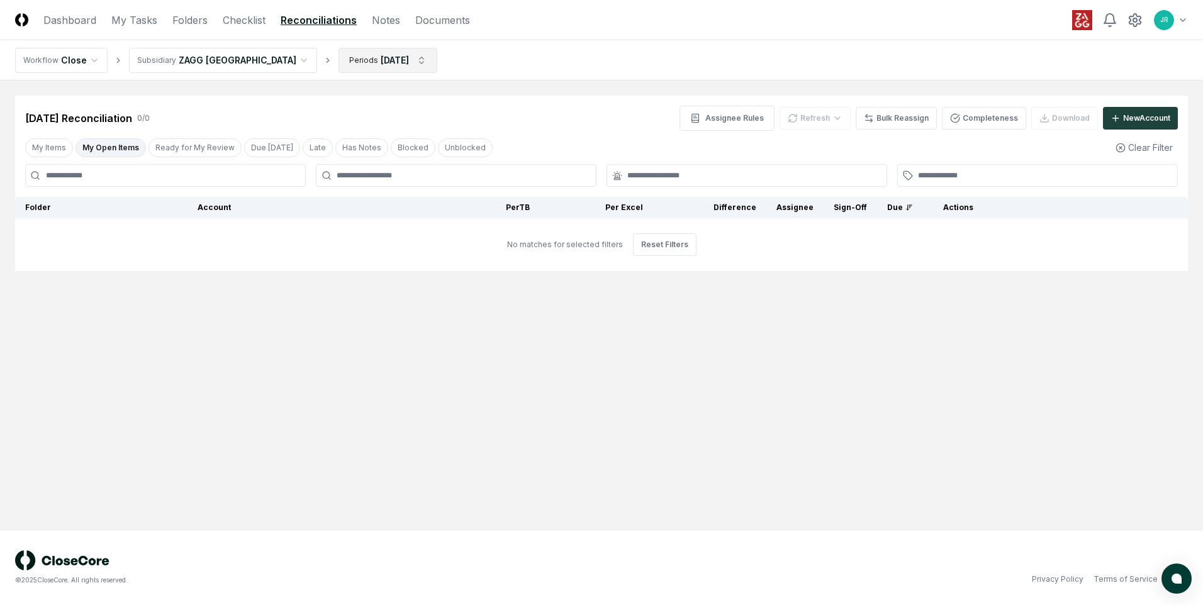
click at [385, 60] on html "CloseCore Dashboard My Tasks Folders Checklist Reconciliations Notes Documents …" at bounding box center [601, 302] width 1203 height 605
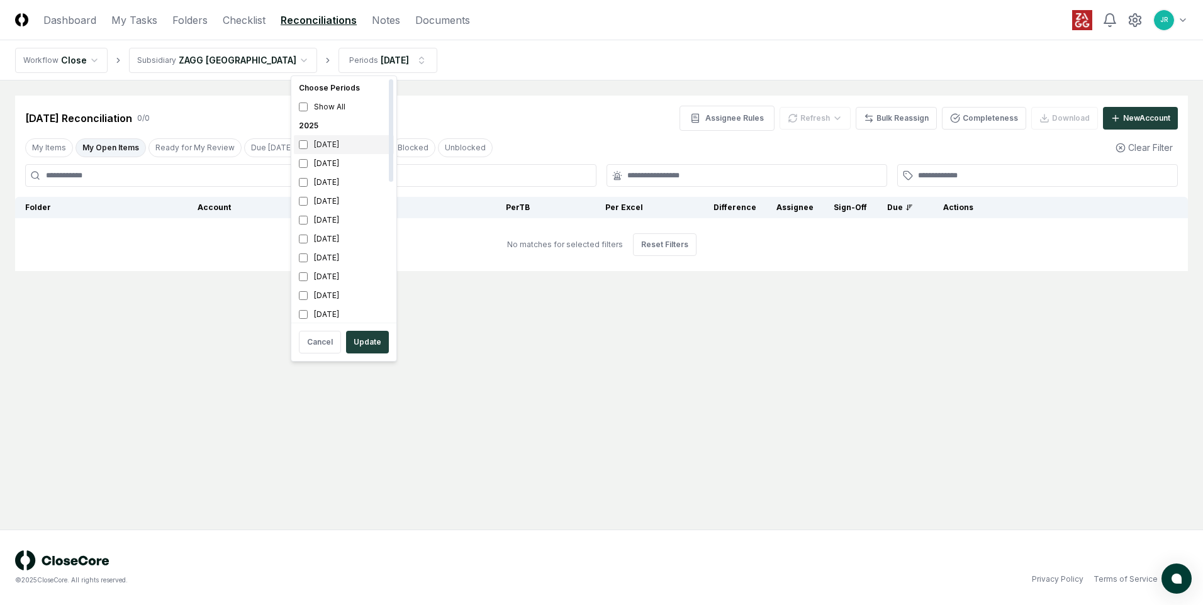
click at [326, 145] on div "[DATE]" at bounding box center [344, 144] width 100 height 19
click at [326, 161] on div "[DATE]" at bounding box center [344, 163] width 100 height 19
click at [374, 343] on button "Update" at bounding box center [367, 342] width 43 height 23
click at [342, 62] on html "CloseCore Dashboard My Tasks Folders Checklist Reconciliations Notes Documents …" at bounding box center [601, 302] width 1203 height 605
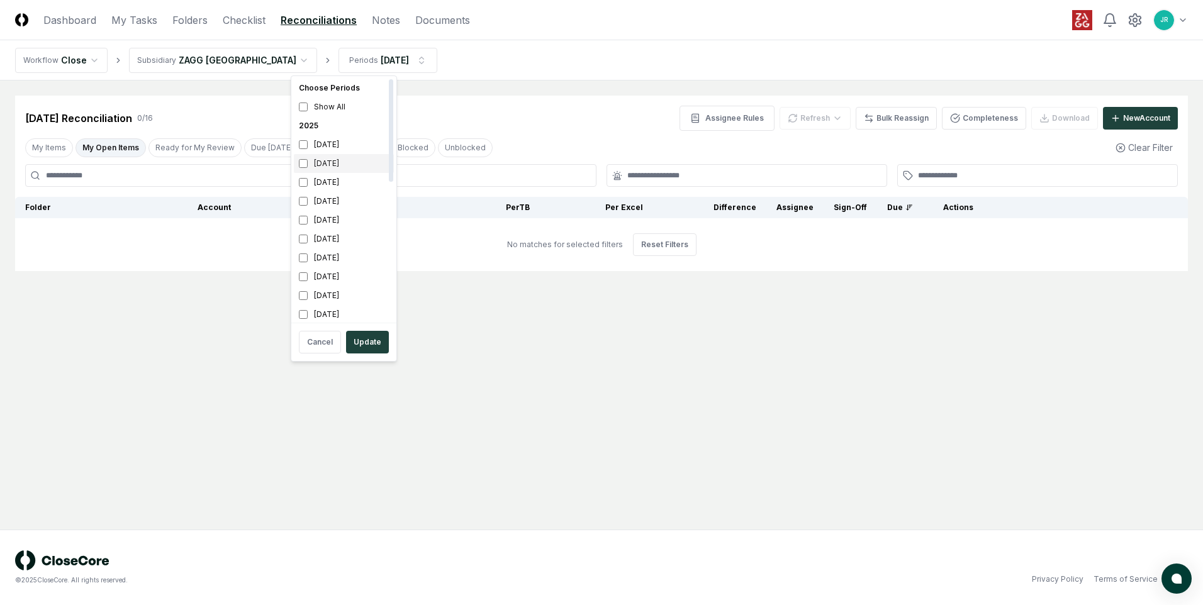
click at [337, 158] on div "[DATE]" at bounding box center [344, 163] width 100 height 19
click at [326, 148] on div "[DATE]" at bounding box center [344, 144] width 100 height 19
click at [365, 347] on button "Update" at bounding box center [367, 342] width 43 height 23
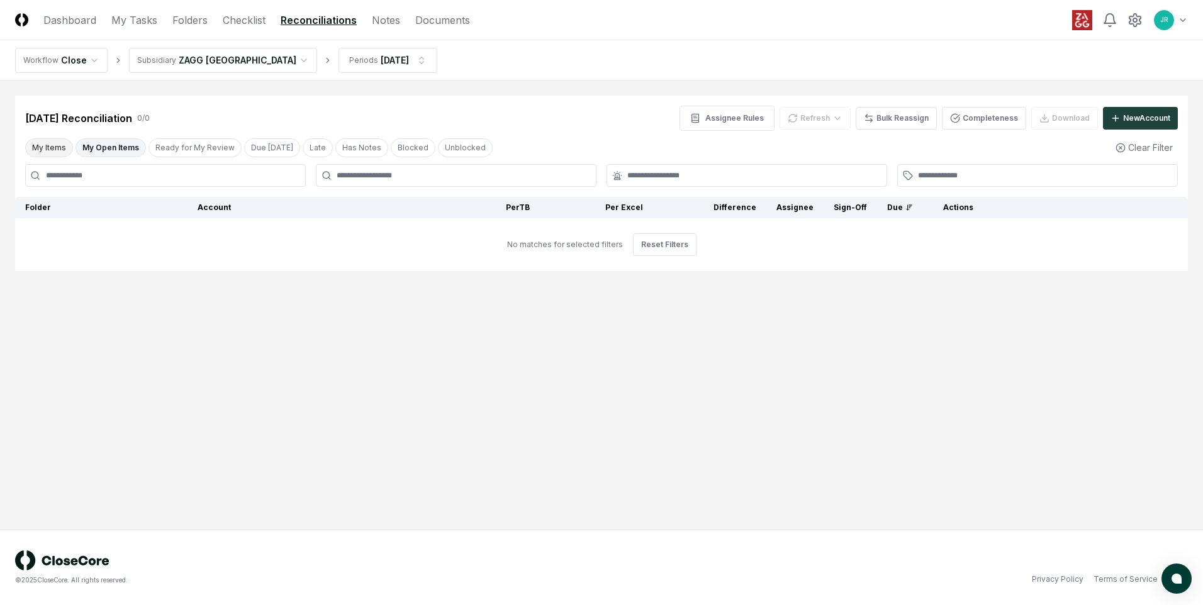
click at [46, 156] on button "My Items" at bounding box center [49, 147] width 48 height 19
drag, startPoint x: 398, startPoint y: 150, endPoint x: 367, endPoint y: 153, distance: 30.4
click at [399, 150] on button "Blocked" at bounding box center [413, 147] width 45 height 19
click at [47, 146] on button "My Items" at bounding box center [49, 147] width 48 height 19
click at [406, 150] on button "Blocked" at bounding box center [413, 147] width 45 height 19
